Goal: Find specific page/section: Find specific page/section

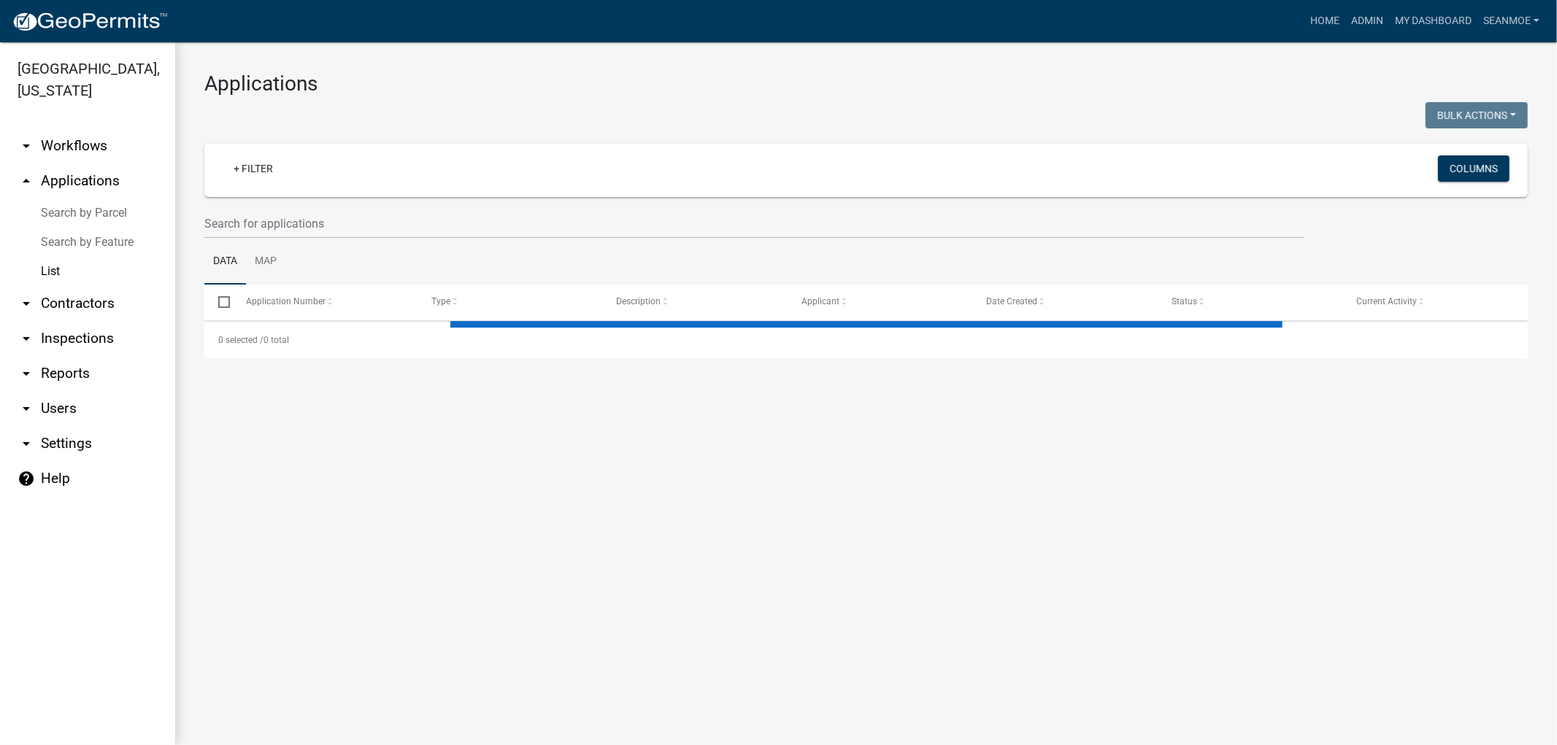
select select "1: 25"
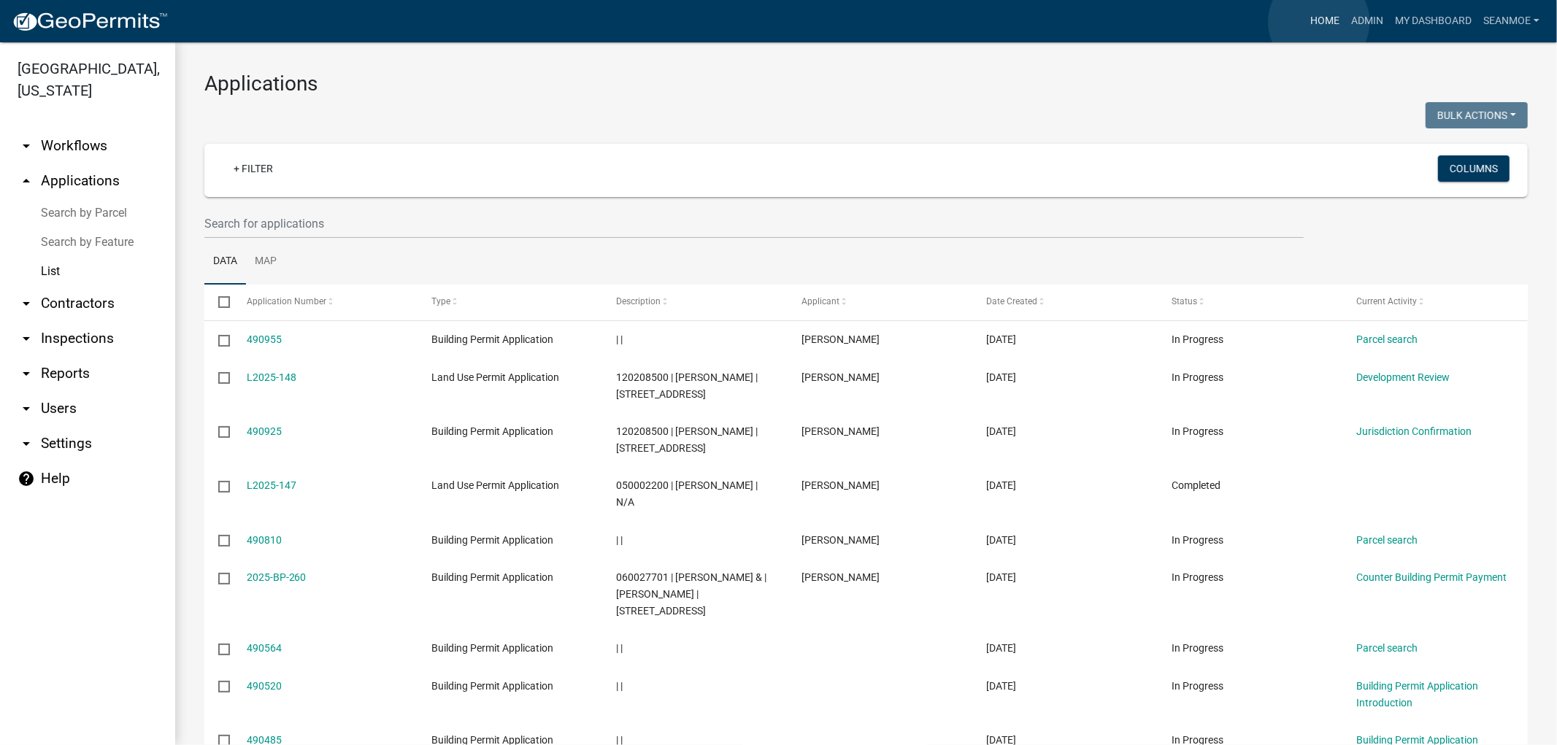
click at [1319, 22] on link "Home" at bounding box center [1324, 21] width 41 height 28
